Goal: Task Accomplishment & Management: Use online tool/utility

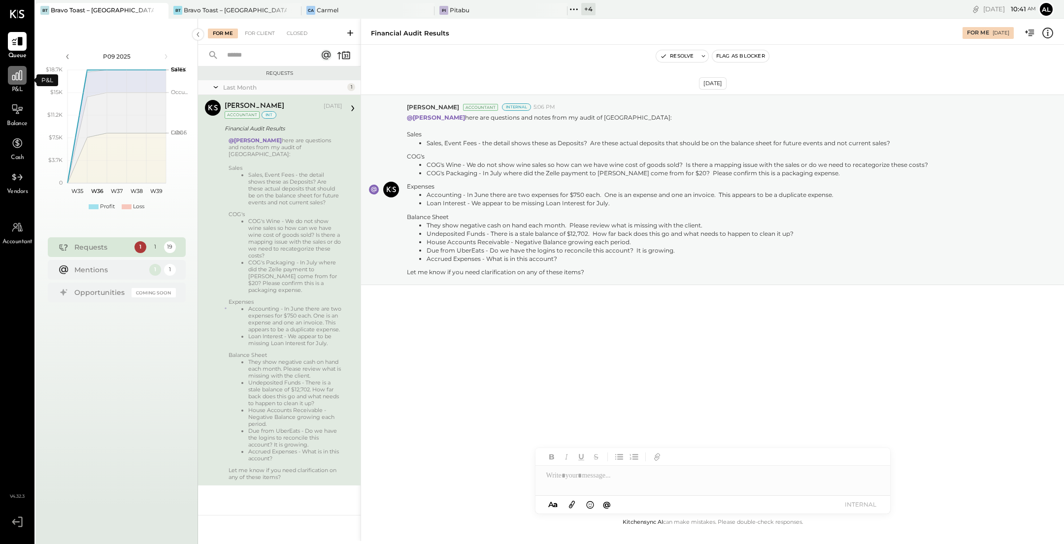
click at [14, 75] on icon at bounding box center [17, 75] width 13 height 13
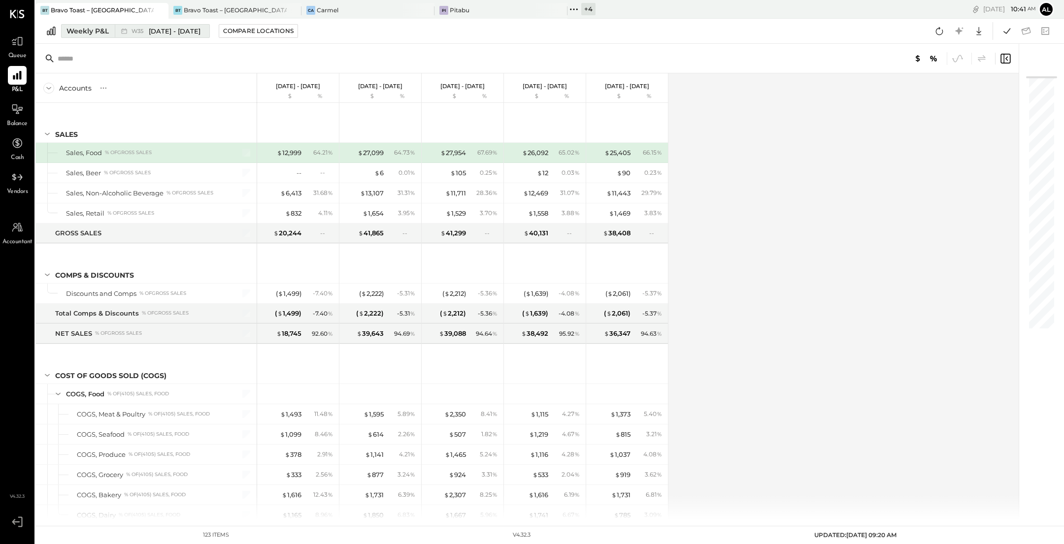
click at [180, 29] on span "[DATE] - [DATE]" at bounding box center [175, 31] width 52 height 9
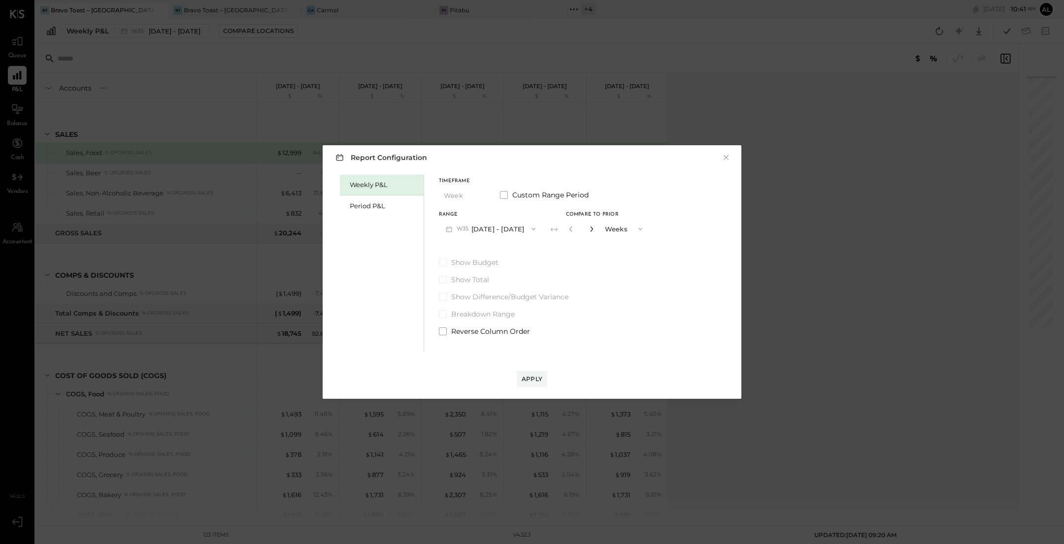
click at [595, 230] on icon "button" at bounding box center [592, 229] width 6 height 6
type input "*"
click at [535, 376] on div "Apply" at bounding box center [532, 379] width 21 height 8
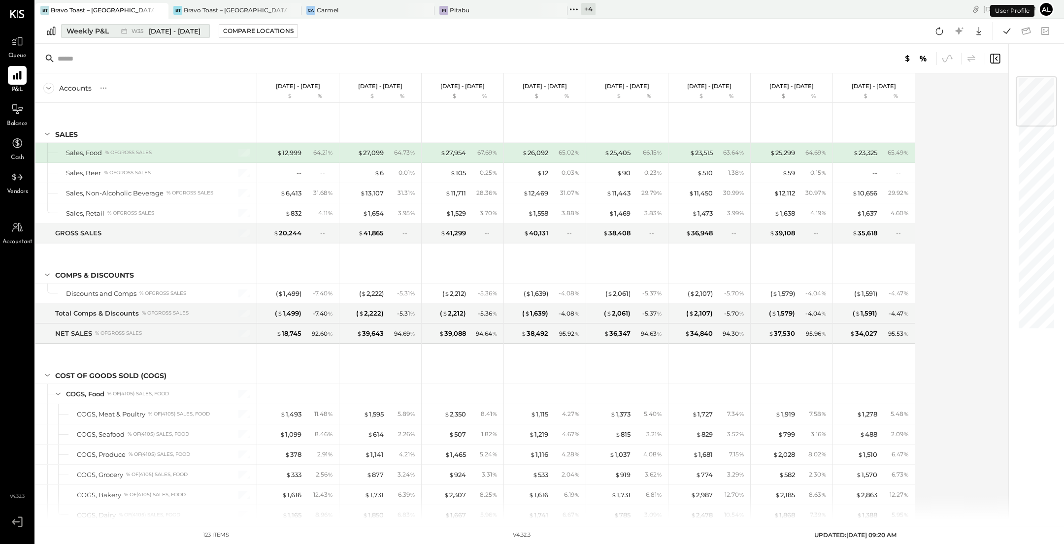
click at [95, 33] on div "Weekly P&L" at bounding box center [87, 31] width 42 height 10
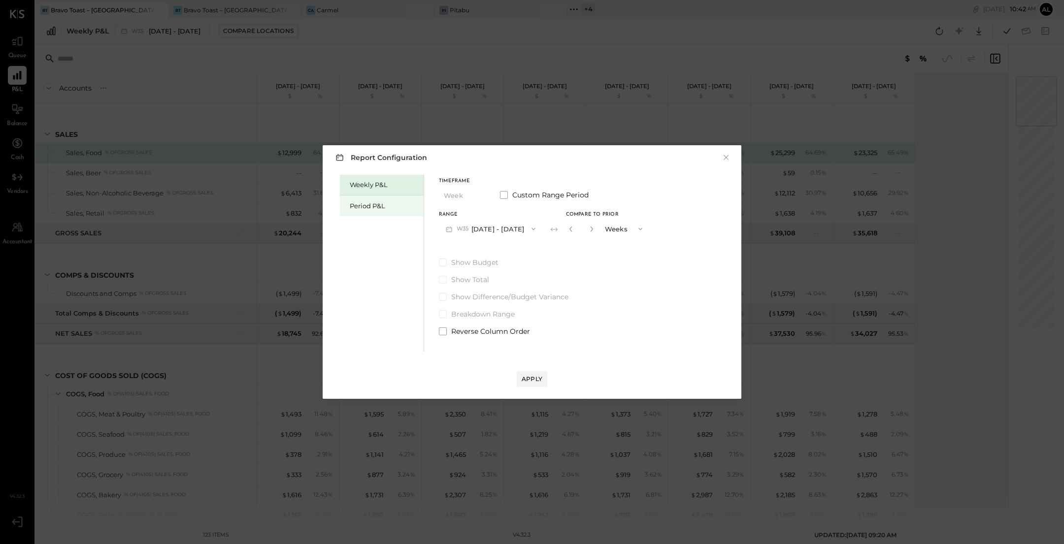
click at [380, 205] on div "Period P&L" at bounding box center [384, 205] width 69 height 9
click at [583, 229] on div "Compare" at bounding box center [569, 228] width 32 height 8
click at [592, 227] on icon "button" at bounding box center [590, 229] width 2 height 5
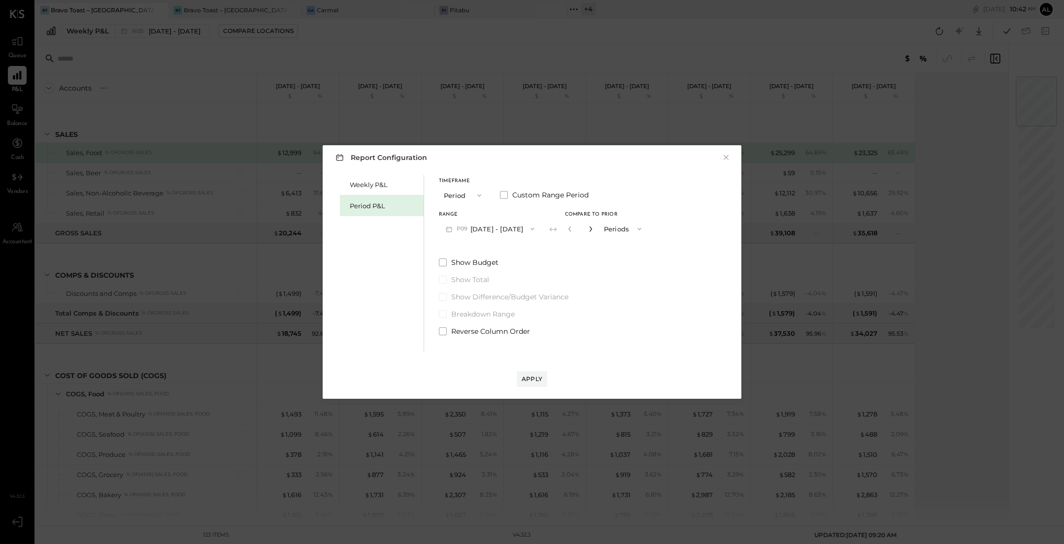
click at [592, 227] on icon "button" at bounding box center [590, 229] width 2 height 5
type input "*"
click at [533, 378] on div "Apply" at bounding box center [532, 379] width 21 height 8
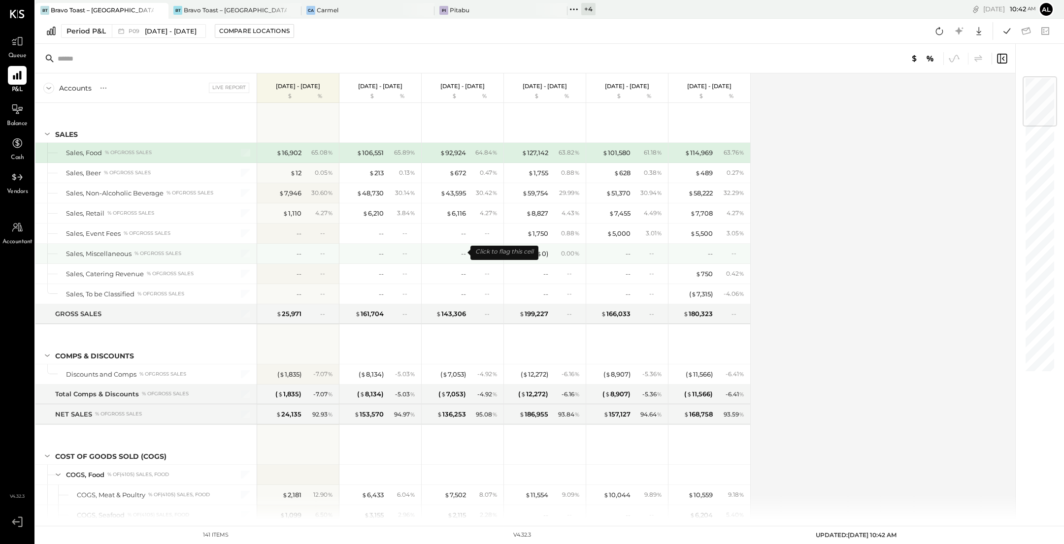
scroll to position [322, 0]
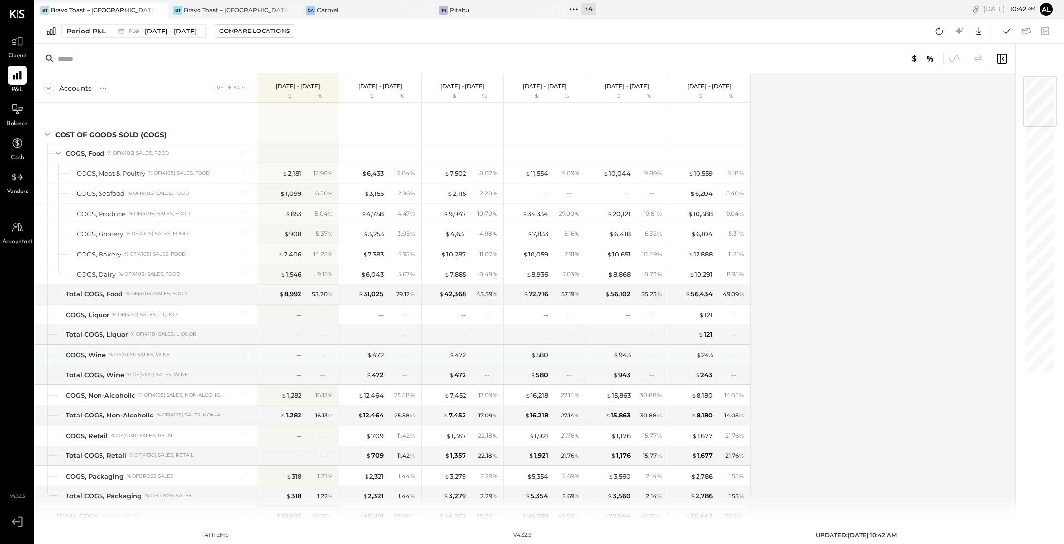
click at [404, 351] on div "--" at bounding box center [408, 355] width 13 height 8
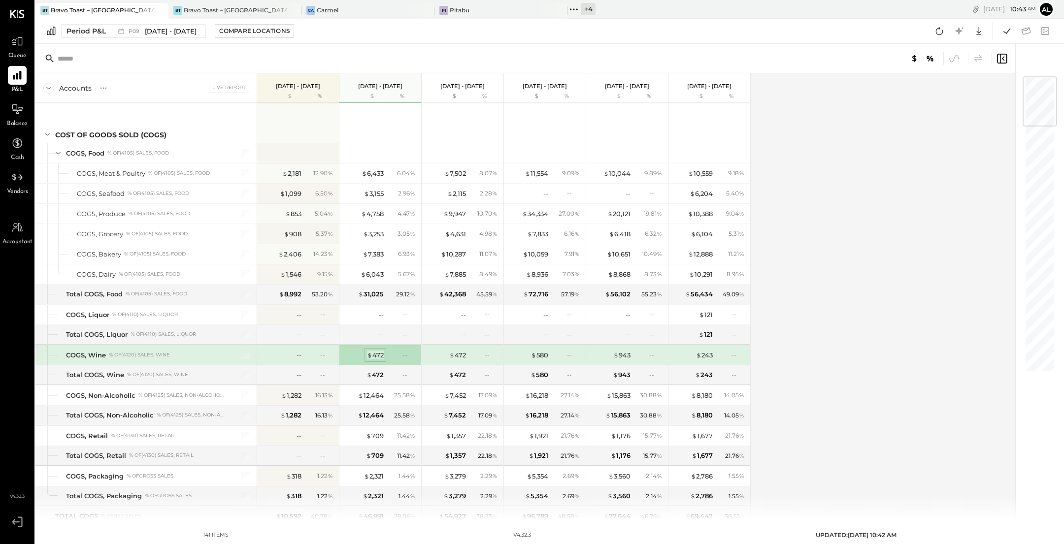
click at [382, 355] on div "$ 472" at bounding box center [375, 355] width 17 height 9
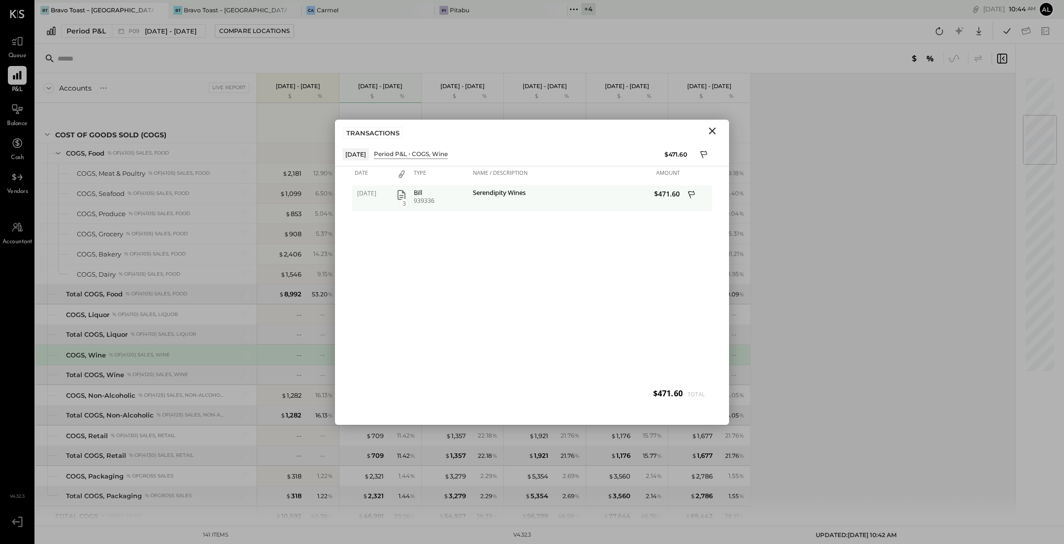
click at [400, 193] on icon "button" at bounding box center [402, 195] width 12 height 12
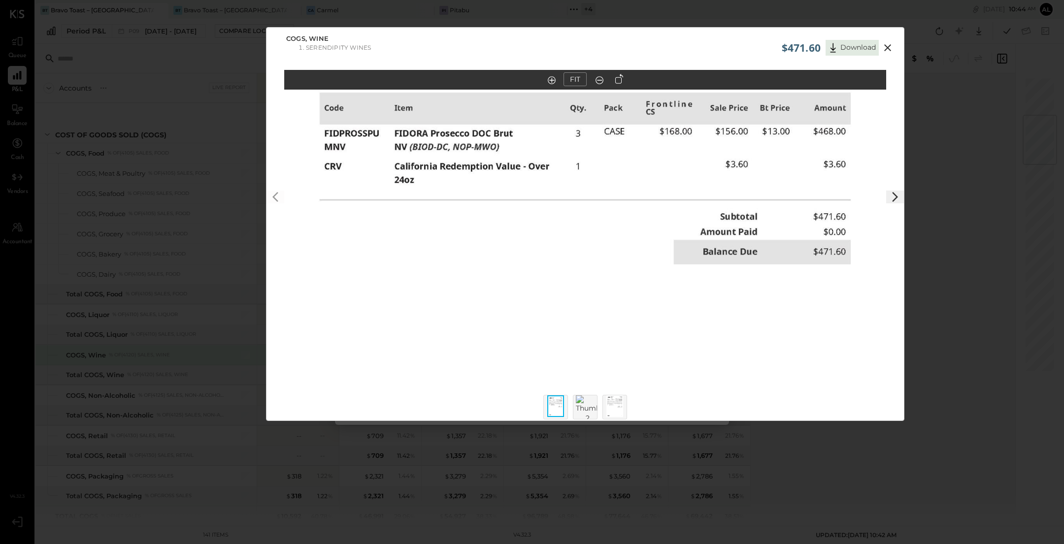
click at [888, 48] on icon at bounding box center [888, 48] width 12 height 12
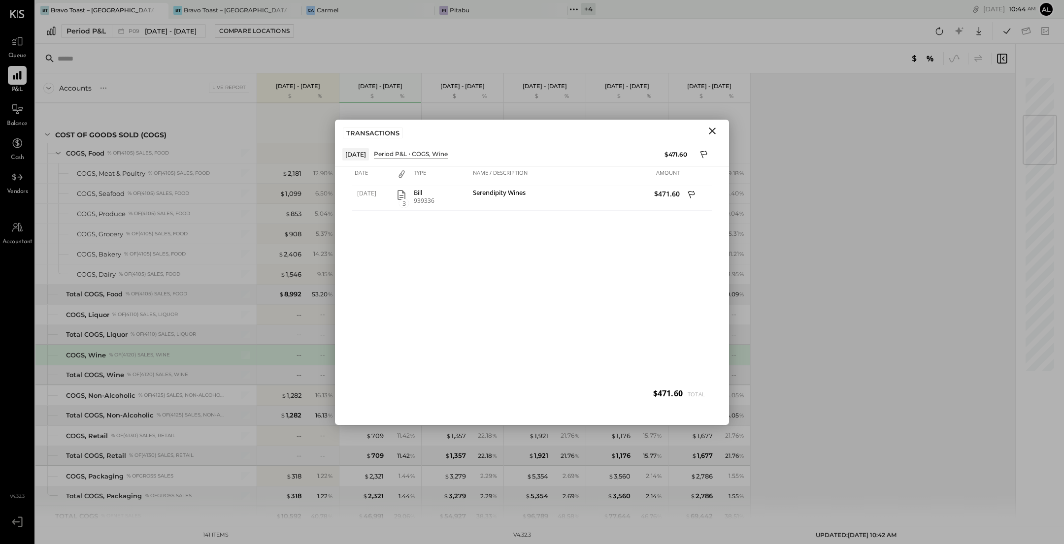
click at [709, 133] on icon "Close" at bounding box center [712, 131] width 7 height 7
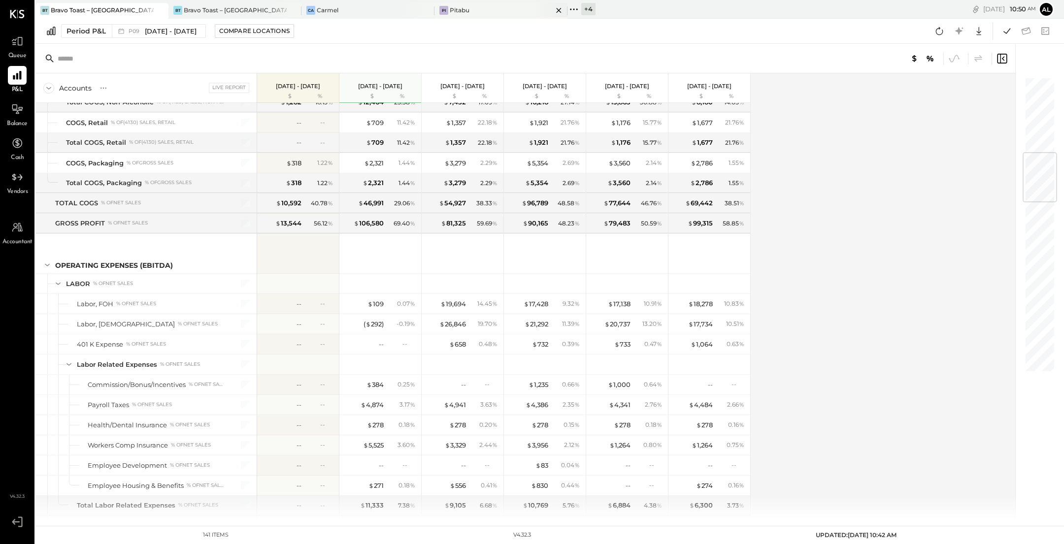
scroll to position [883, 0]
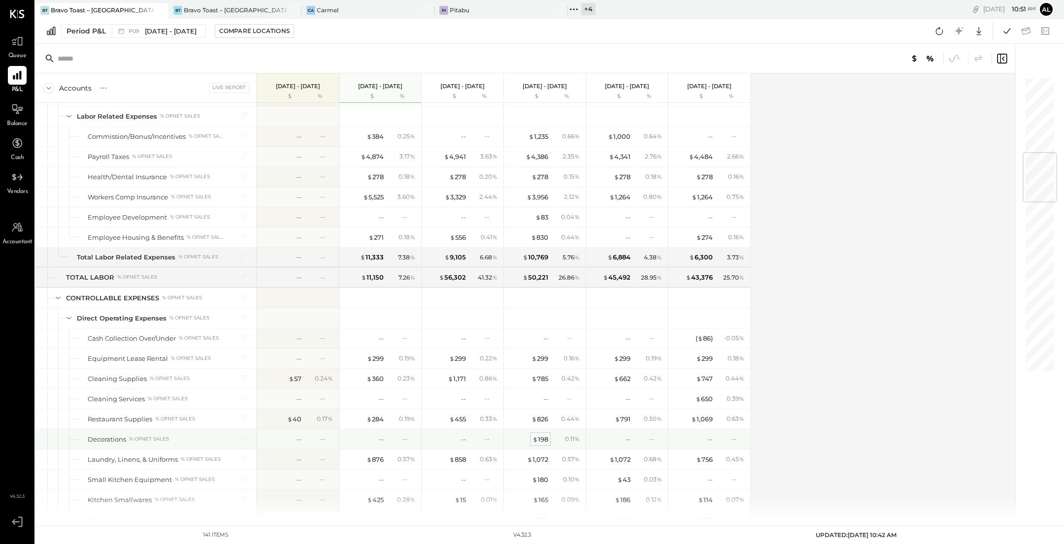
click at [545, 435] on div "$ 198" at bounding box center [540, 439] width 16 height 9
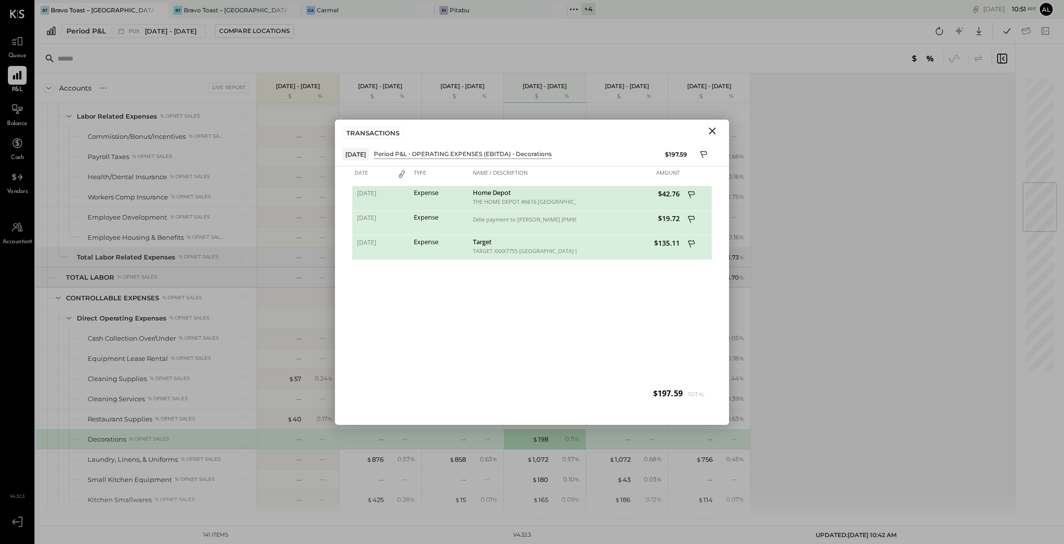
click at [500, 196] on div "Home Depot" at bounding box center [523, 193] width 101 height 9
click at [510, 200] on div "THE HOME DEPOT #6616 [GEOGRAPHIC_DATA] CA 06/02" at bounding box center [523, 201] width 101 height 7
click at [707, 128] on icon "Close" at bounding box center [712, 131] width 12 height 12
